Goal: Information Seeking & Learning: Find specific fact

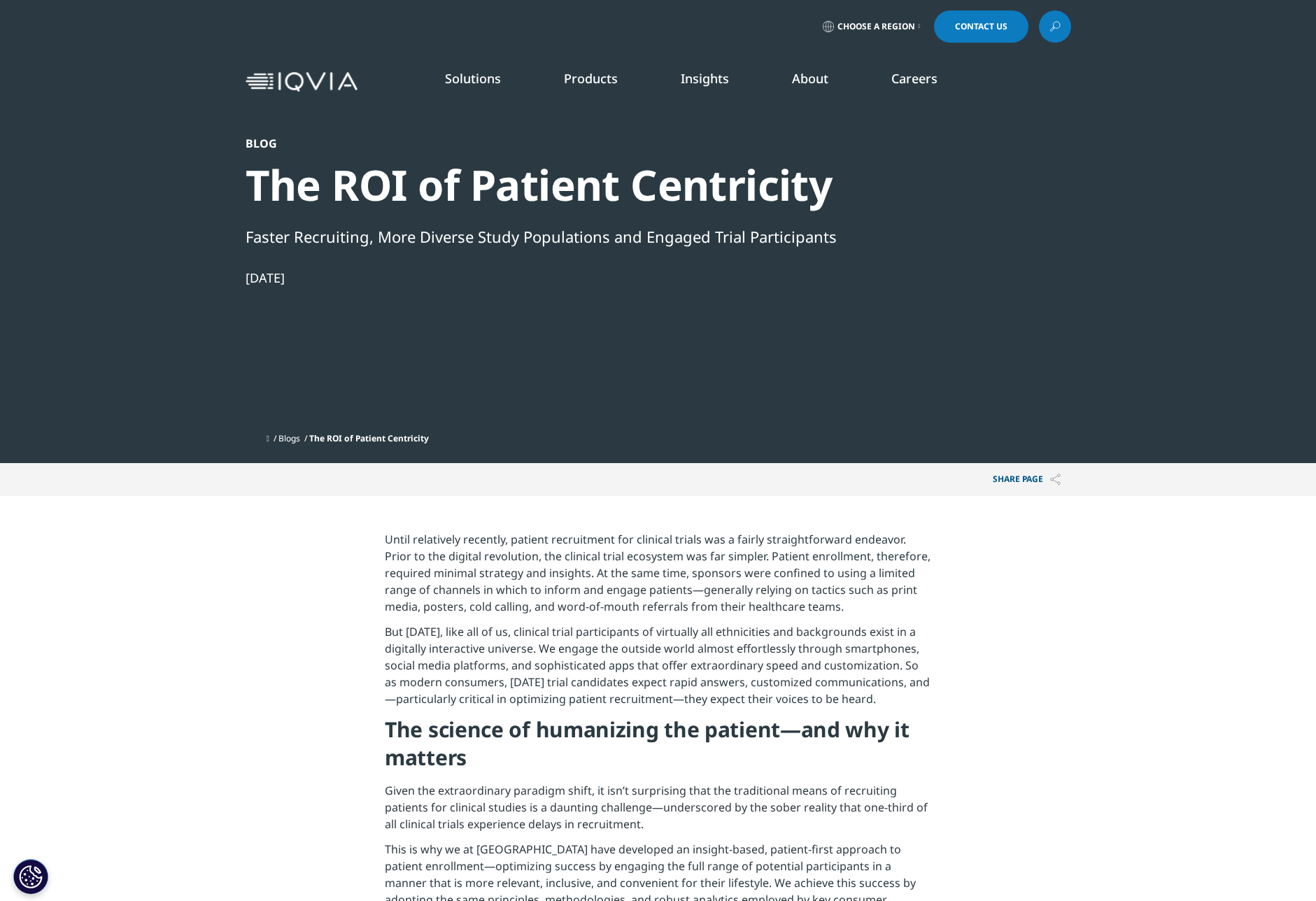
click at [708, 80] on link "Insights" at bounding box center [705, 78] width 48 height 17
click at [910, 23] on span "Choose a Region" at bounding box center [876, 26] width 78 height 11
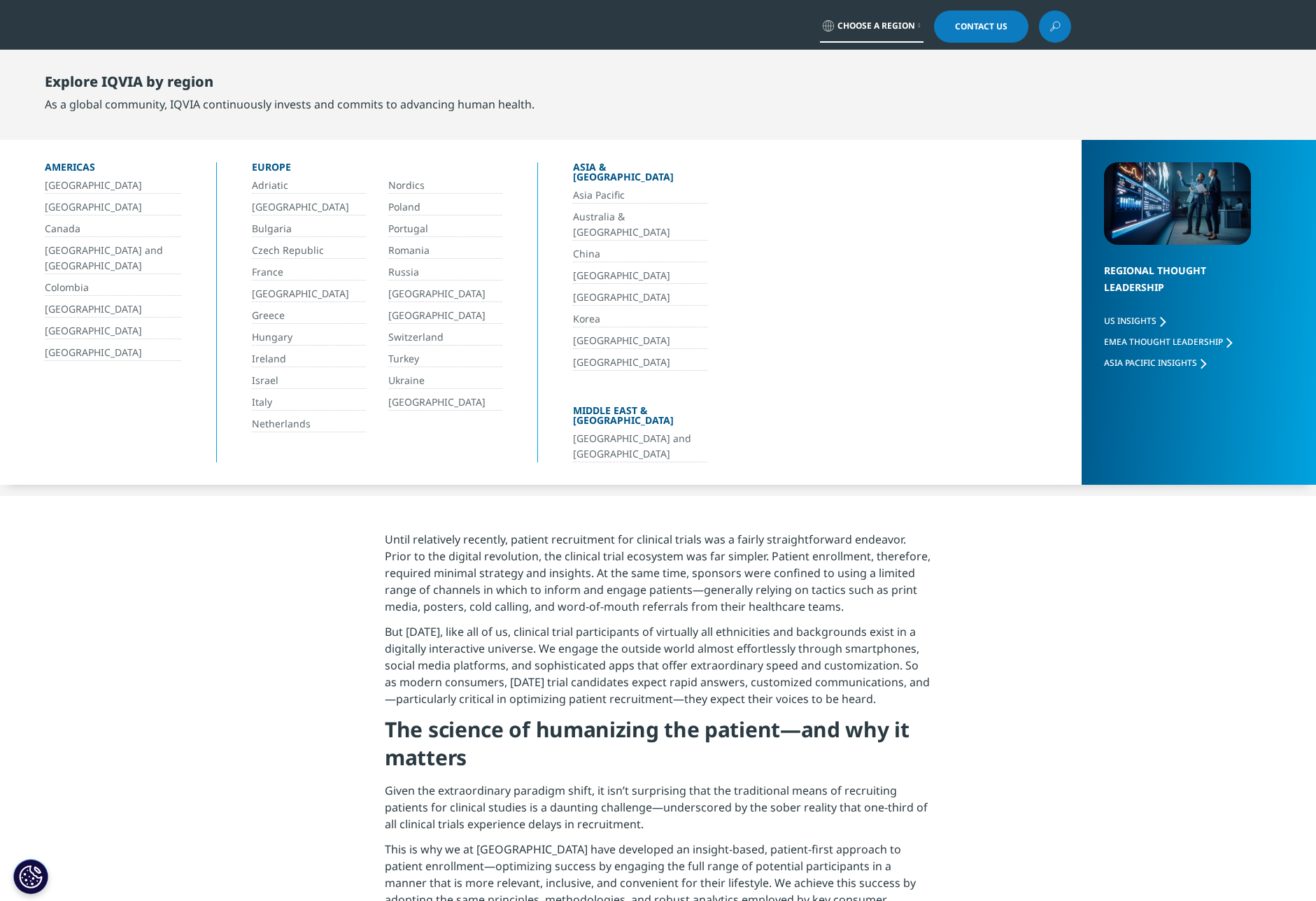
click at [278, 164] on div "Europe" at bounding box center [377, 170] width 250 height 15
click at [920, 28] on icon at bounding box center [920, 26] width 3 height 6
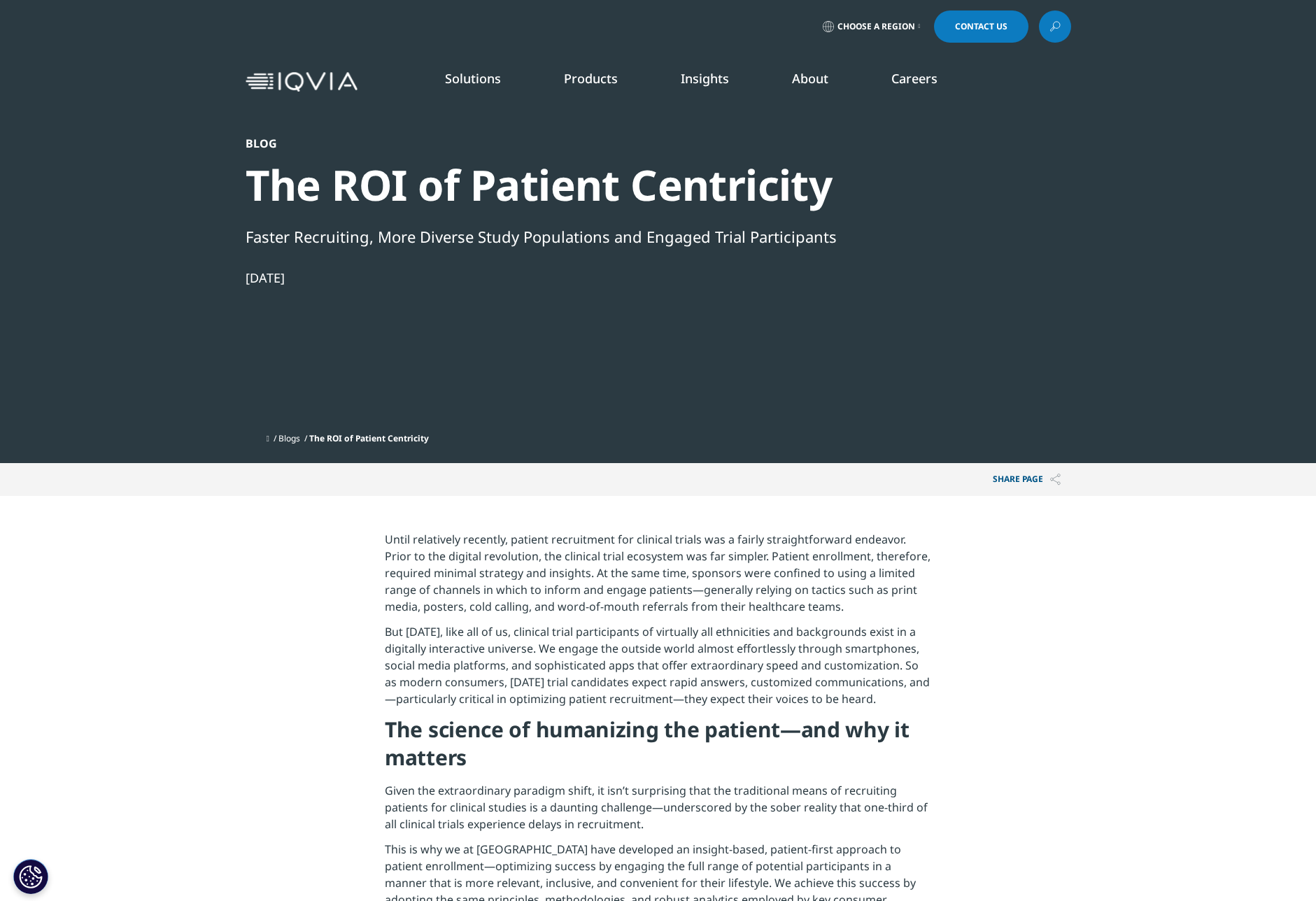
click at [411, 673] on p "But [DATE], like all of us, clinical trial participants of virtually all ethnic…" at bounding box center [658, 669] width 547 height 93
click at [1050, 24] on icon at bounding box center [1055, 27] width 11 height 18
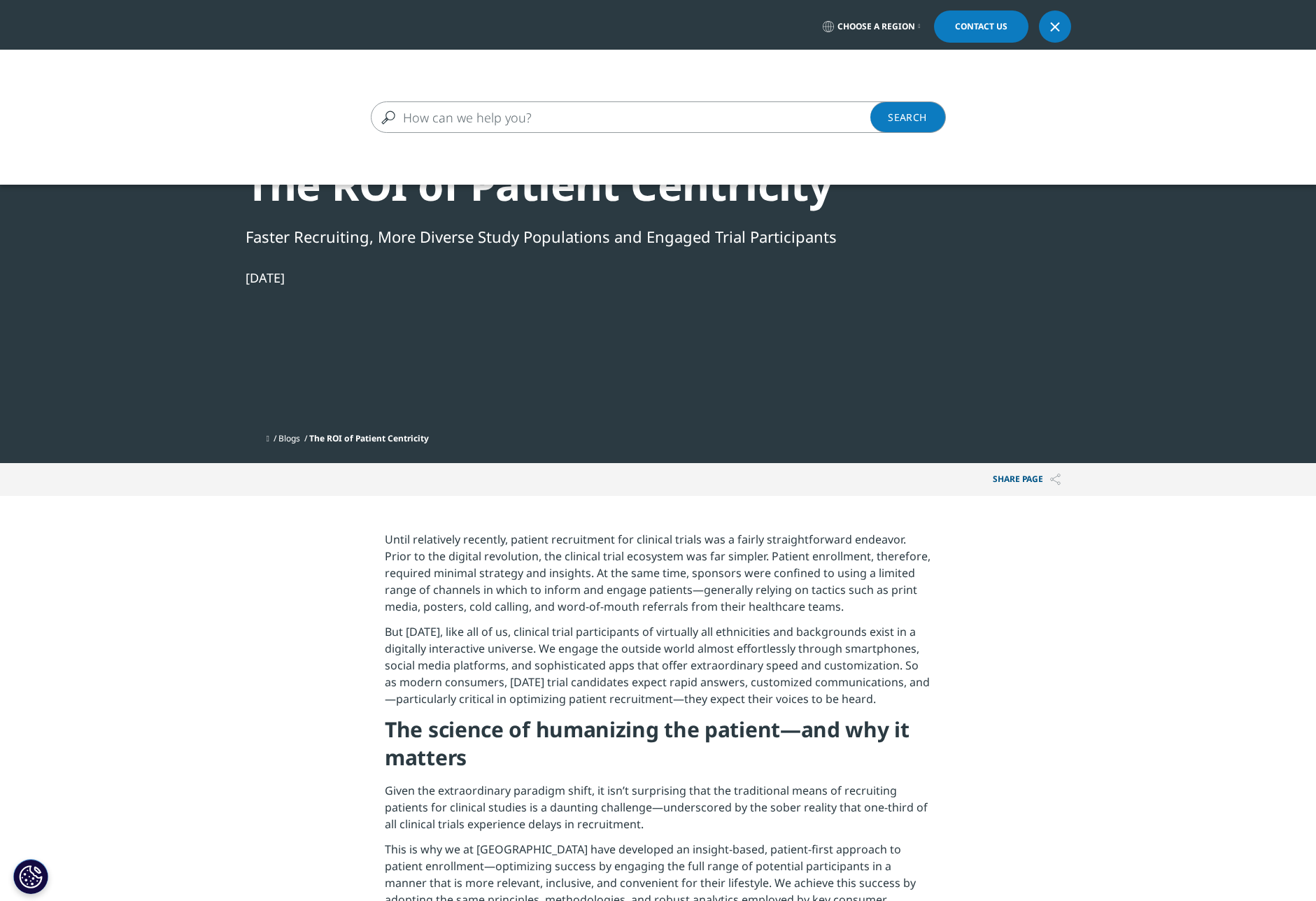
click at [419, 118] on input "Search" at bounding box center [638, 118] width 535 height 32
type input "antimicrobials used intravenously in western [GEOGRAPHIC_DATA]"
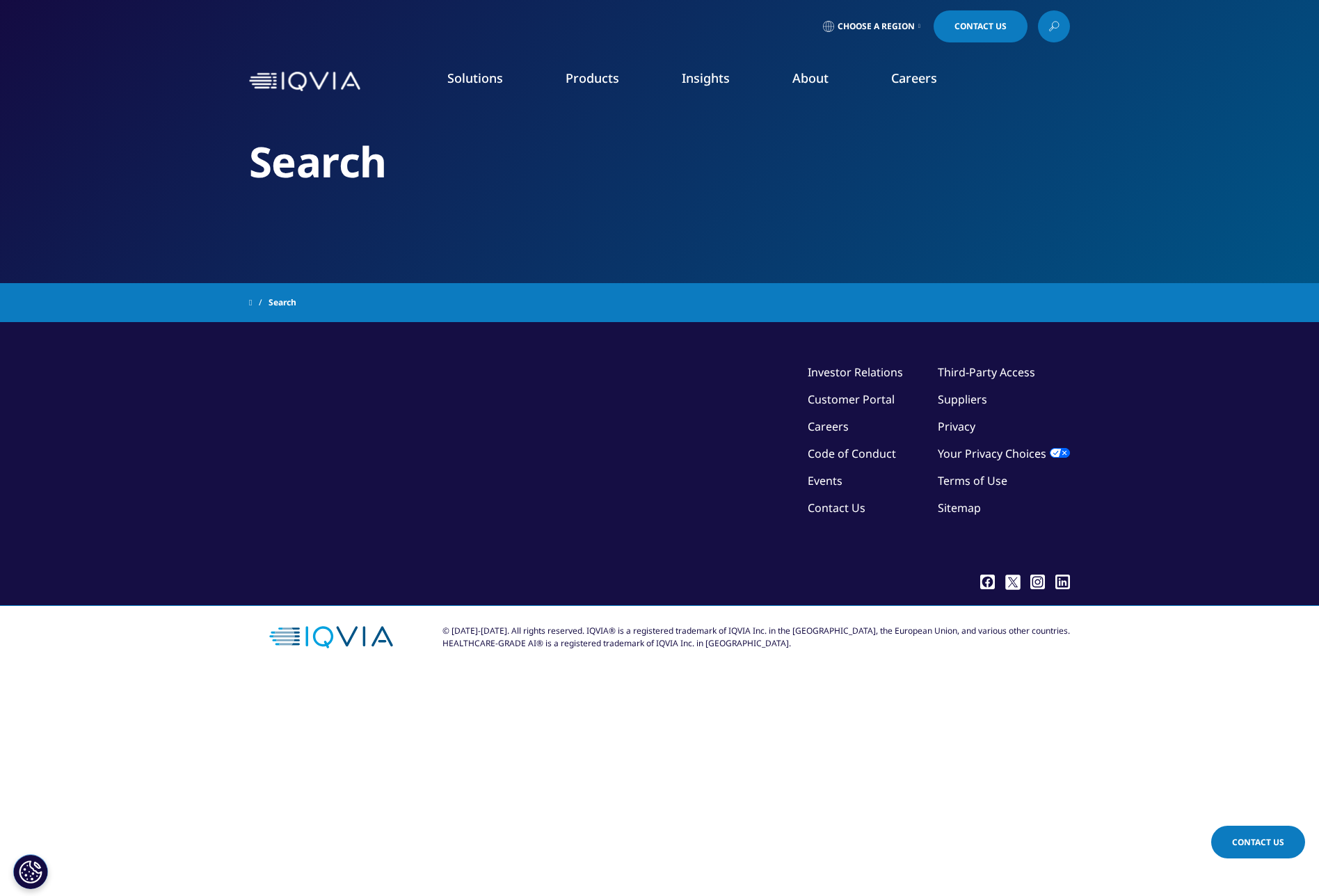
type input "antimicrobials used intravenously in western [GEOGRAPHIC_DATA]"
